Goal: Task Accomplishment & Management: Manage account settings

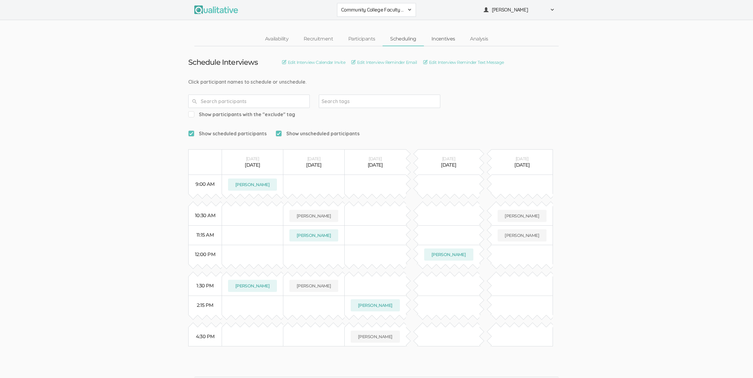
click at [445, 37] on link "Incentives" at bounding box center [443, 38] width 39 height 13
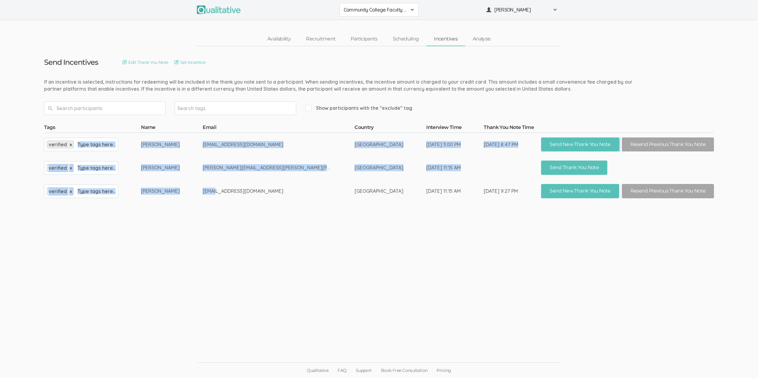
drag, startPoint x: 242, startPoint y: 193, endPoint x: 172, endPoint y: 141, distance: 87.6
click at [172, 141] on tbody "Tags Name Email Country Interview Time Thank You Note Time verified × Type tags…" at bounding box center [379, 163] width 670 height 79
click at [177, 141] on td "Scott Smith" at bounding box center [172, 143] width 62 height 23
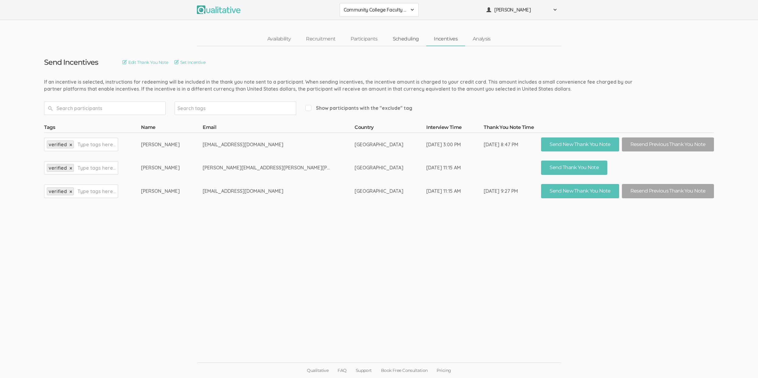
click at [410, 43] on link "Scheduling" at bounding box center [405, 38] width 41 height 13
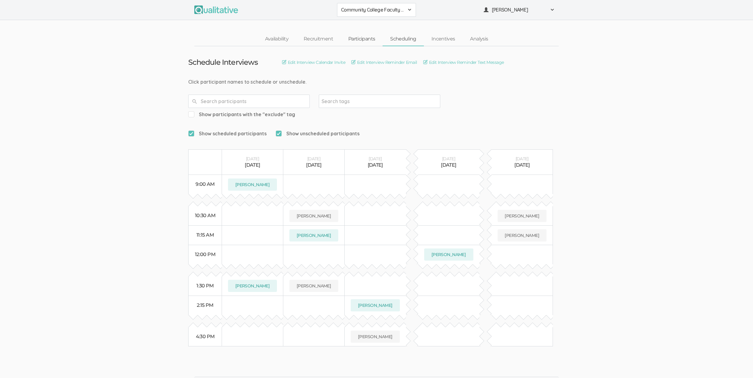
click at [357, 40] on link "Participants" at bounding box center [362, 38] width 42 height 13
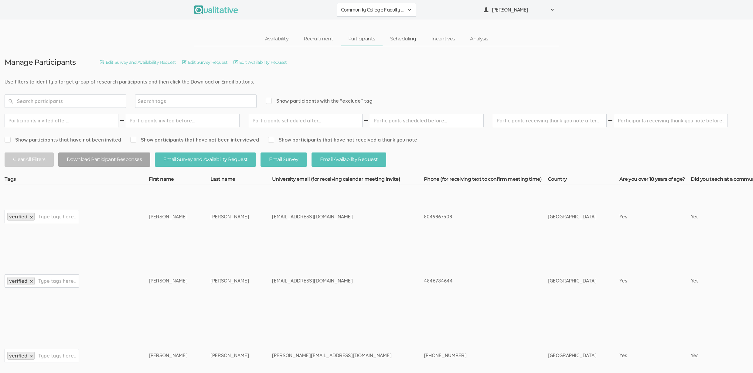
click at [406, 43] on link "Scheduling" at bounding box center [403, 38] width 41 height 13
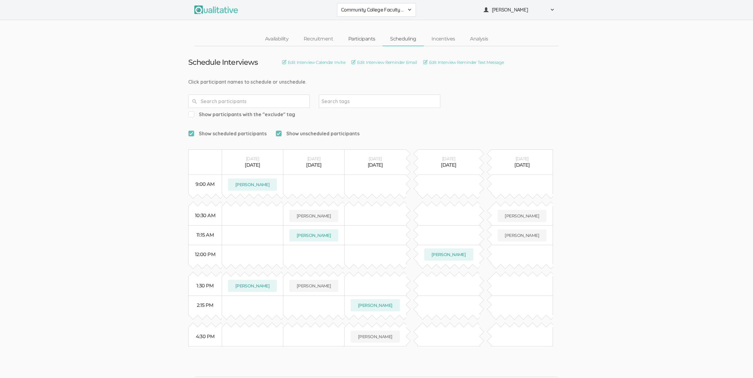
click at [369, 39] on link "Participants" at bounding box center [362, 38] width 42 height 13
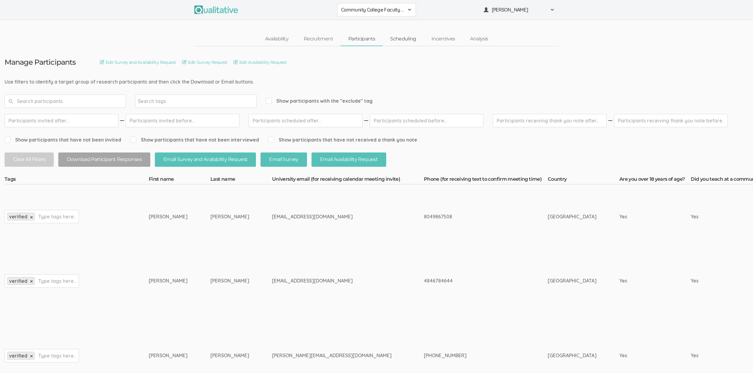
click at [408, 42] on link "Scheduling" at bounding box center [403, 38] width 41 height 13
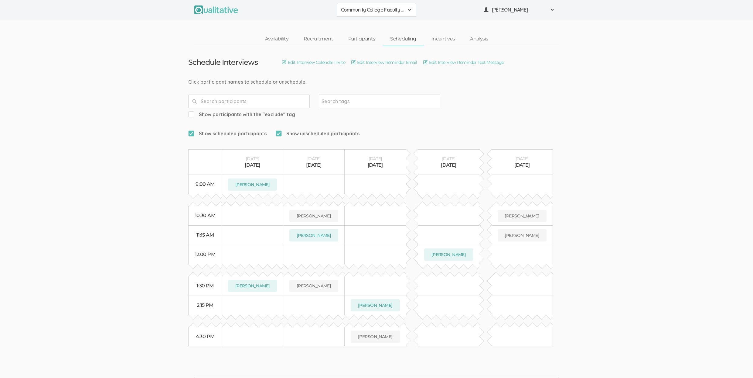
click at [362, 39] on link "Participants" at bounding box center [362, 38] width 42 height 13
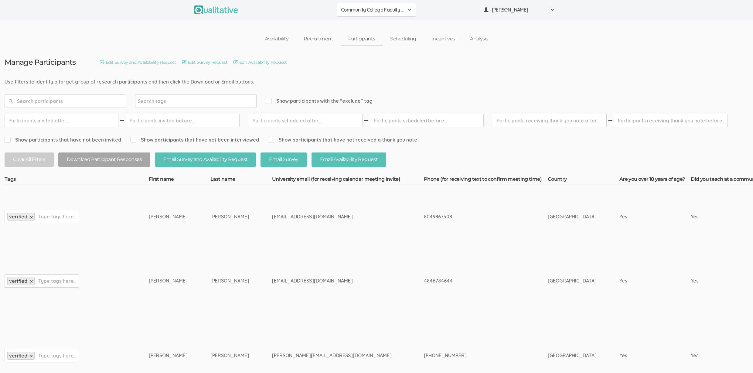
click at [183, 337] on td "Allison" at bounding box center [180, 355] width 62 height 85
drag, startPoint x: 77, startPoint y: 82, endPoint x: 184, endPoint y: 84, distance: 106.6
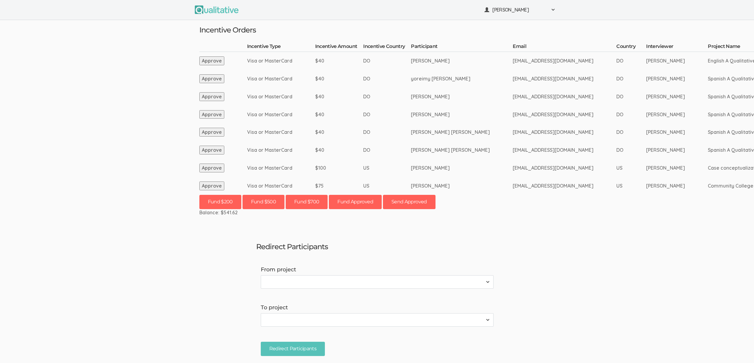
click at [205, 185] on button "Approve" at bounding box center [211, 186] width 25 height 9
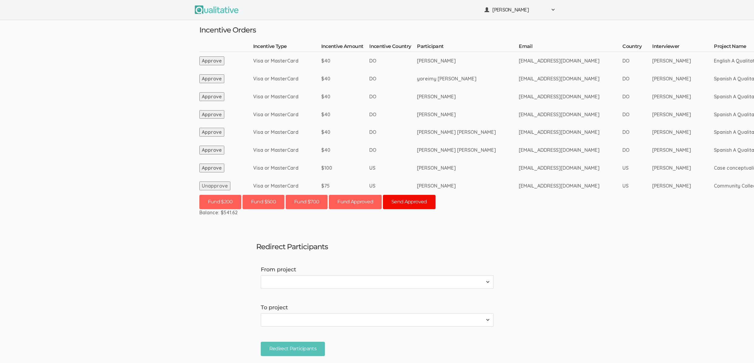
click at [411, 200] on button "Send Approved" at bounding box center [409, 202] width 53 height 14
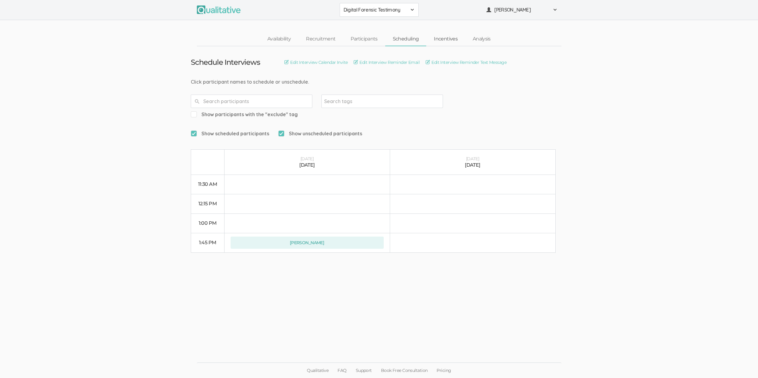
click at [443, 38] on link "Incentives" at bounding box center [445, 38] width 39 height 13
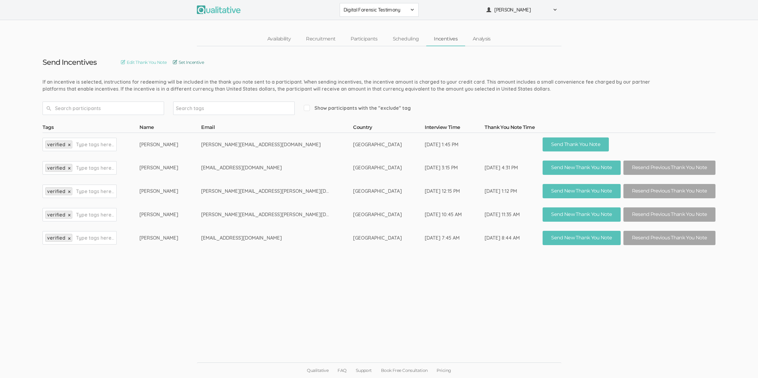
click at [204, 60] on link "Set Incentive" at bounding box center [188, 62] width 31 height 7
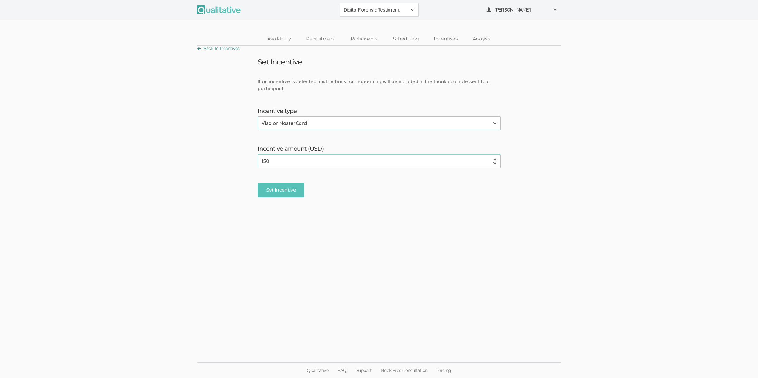
click at [210, 46] on link "Back To Incentives" at bounding box center [218, 48] width 43 height 8
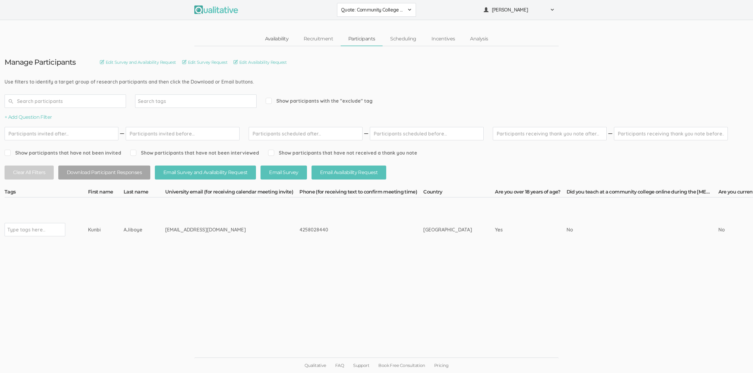
click at [283, 41] on link "Availability" at bounding box center [277, 38] width 39 height 13
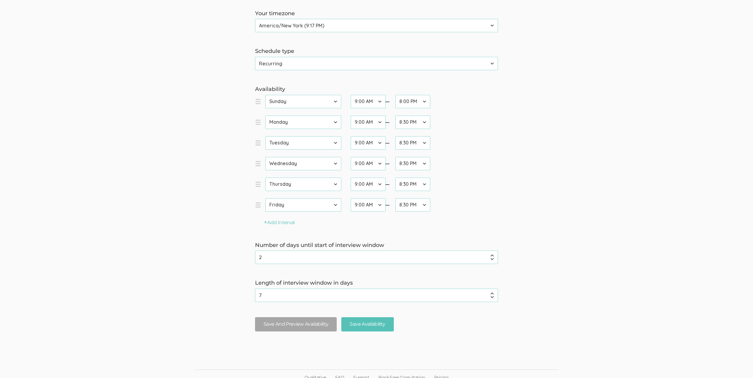
scroll to position [116, 0]
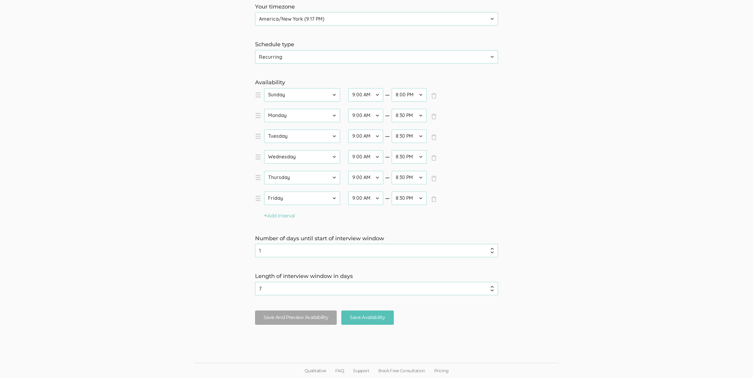
click at [494, 250] on input "1" at bounding box center [376, 250] width 243 height 13
click at [494, 253] on input "0" at bounding box center [376, 250] width 243 height 13
click at [494, 253] on input "-1" at bounding box center [376, 250] width 243 height 13
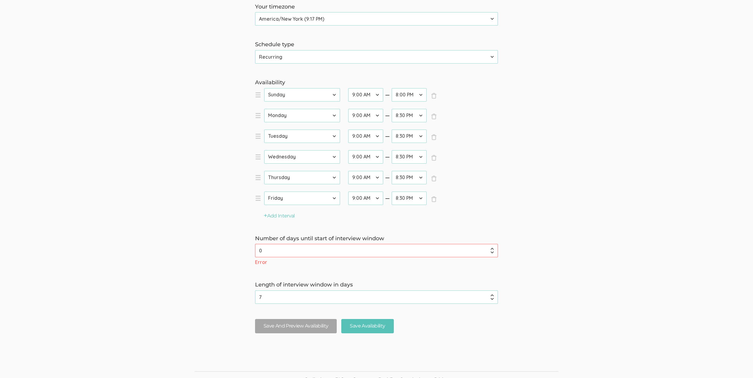
click at [494, 248] on input "0" at bounding box center [376, 250] width 243 height 13
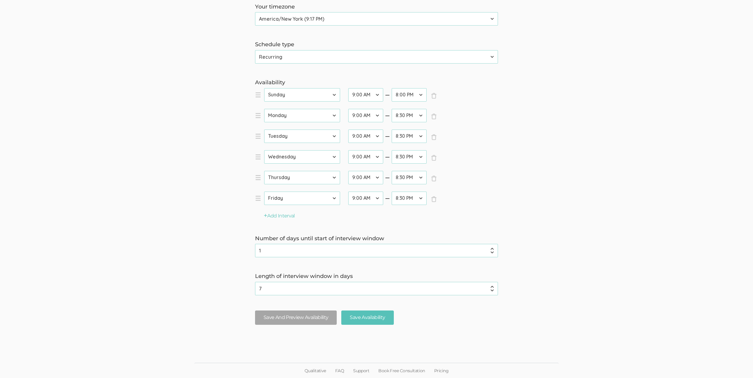
click at [494, 248] on input "1" at bounding box center [376, 250] width 243 height 13
click at [494, 248] on input "2" at bounding box center [376, 250] width 243 height 13
type input "3"
click at [494, 248] on input "3" at bounding box center [376, 250] width 243 height 13
click at [358, 313] on input "Save Availability" at bounding box center [367, 317] width 52 height 14
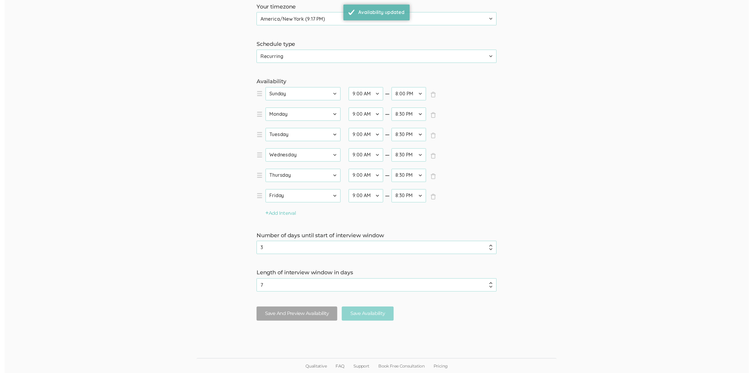
scroll to position [0, 0]
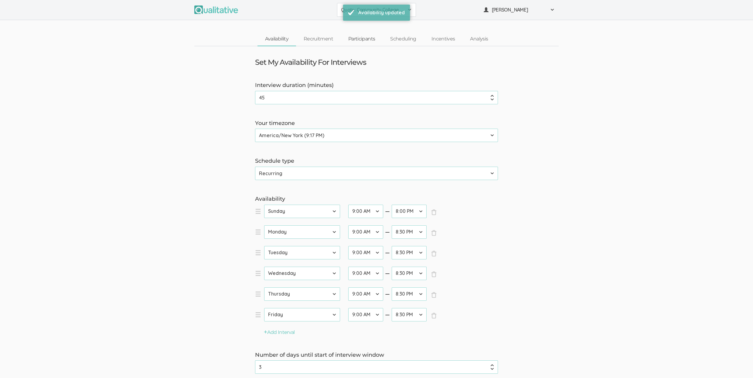
click at [370, 42] on link "Participants" at bounding box center [362, 38] width 42 height 13
